Goal: Register for event/course

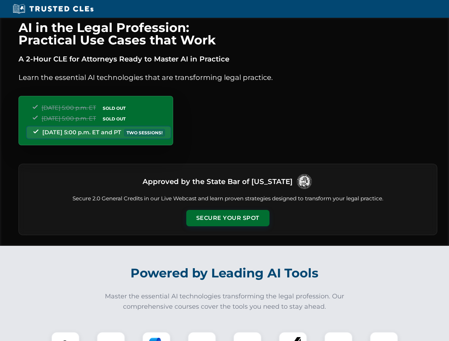
click at [227, 218] on button "Secure Your Spot" at bounding box center [227, 218] width 83 height 16
click at [65, 337] on img at bounding box center [65, 346] width 21 height 21
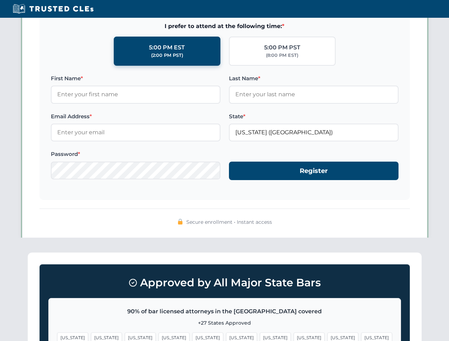
click at [327, 337] on span "[US_STATE]" at bounding box center [342, 338] width 31 height 10
